Goal: Task Accomplishment & Management: Manage account settings

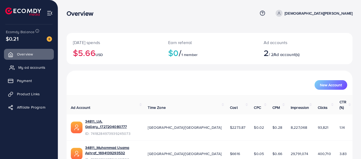
click at [39, 67] on span "My ad accounts" at bounding box center [31, 67] width 27 height 5
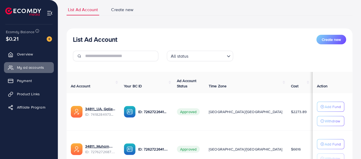
scroll to position [64, 0]
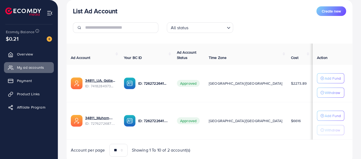
click at [52, 38] on div "Ecomdy Balance $0.21" at bounding box center [28, 35] width 49 height 22
click at [50, 38] on img at bounding box center [49, 38] width 5 height 5
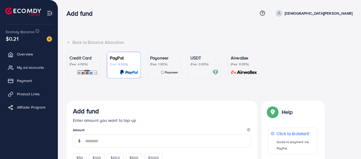
click at [196, 65] on p "(Fee: 0.00%)" at bounding box center [205, 64] width 28 height 4
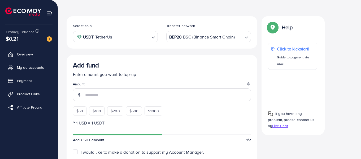
scroll to position [85, 0]
click at [101, 108] on span "$100" at bounding box center [97, 110] width 8 height 5
type input "***"
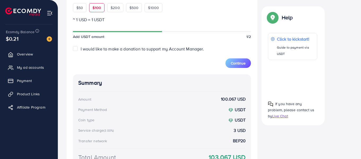
scroll to position [196, 0]
click at [95, 10] on span "$100" at bounding box center [97, 7] width 8 height 5
click at [97, 7] on span "$100" at bounding box center [97, 7] width 8 height 5
click at [98, 7] on span "$100" at bounding box center [97, 7] width 8 height 5
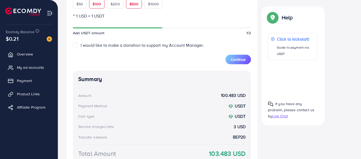
scroll to position [199, 0]
click at [100, 3] on span "$100" at bounding box center [97, 4] width 8 height 5
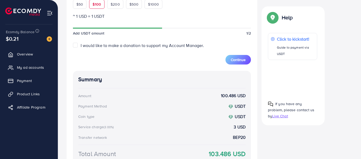
click at [100, 3] on span "$100" at bounding box center [97, 4] width 8 height 5
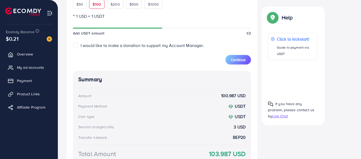
click at [100, 3] on span "$100" at bounding box center [97, 4] width 8 height 5
